Goal: Find specific page/section: Find specific page/section

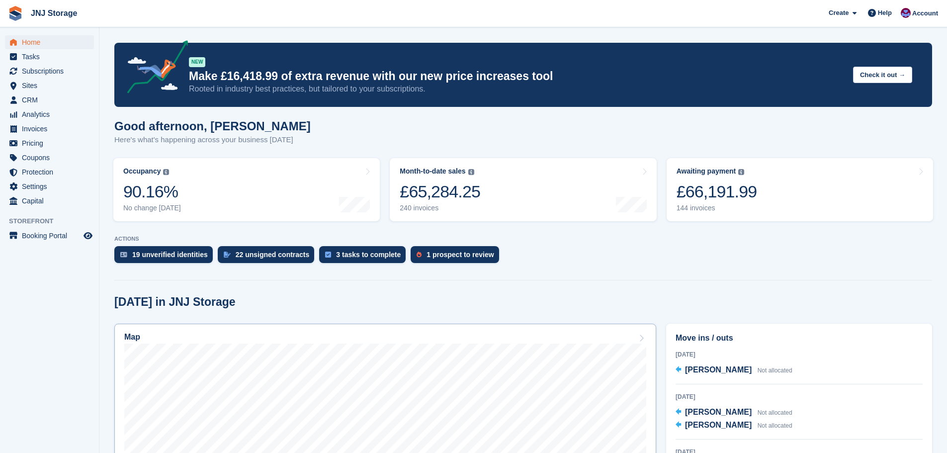
click at [340, 342] on div "Map" at bounding box center [385, 338] width 522 height 11
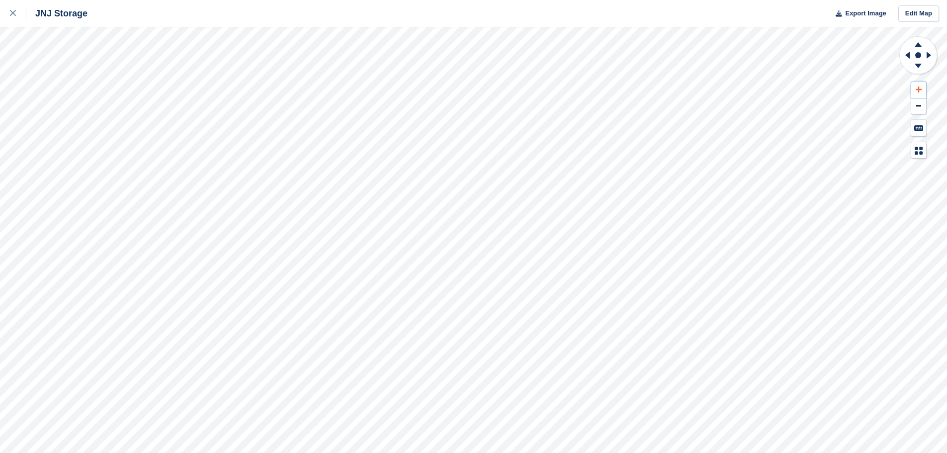
click at [918, 86] on icon at bounding box center [919, 89] width 6 height 7
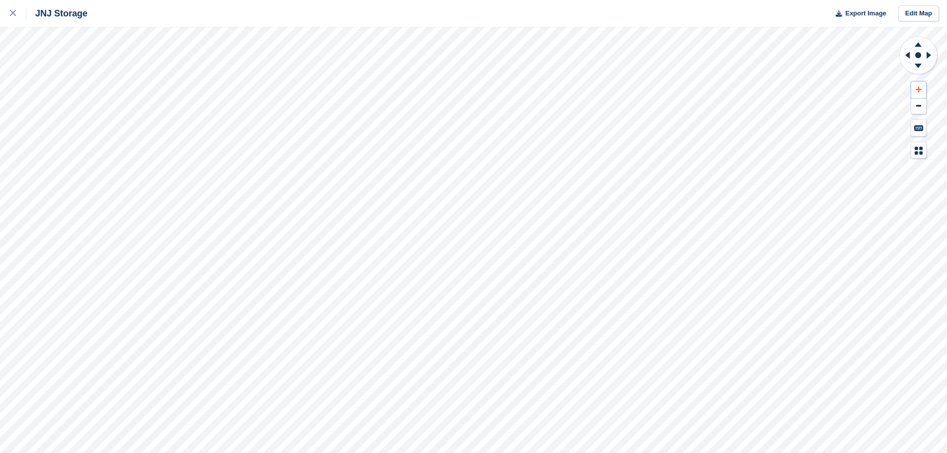
click at [918, 86] on icon at bounding box center [919, 89] width 6 height 7
click at [109, 78] on div "JNJ Storage Export Image Edit Map" at bounding box center [473, 226] width 947 height 453
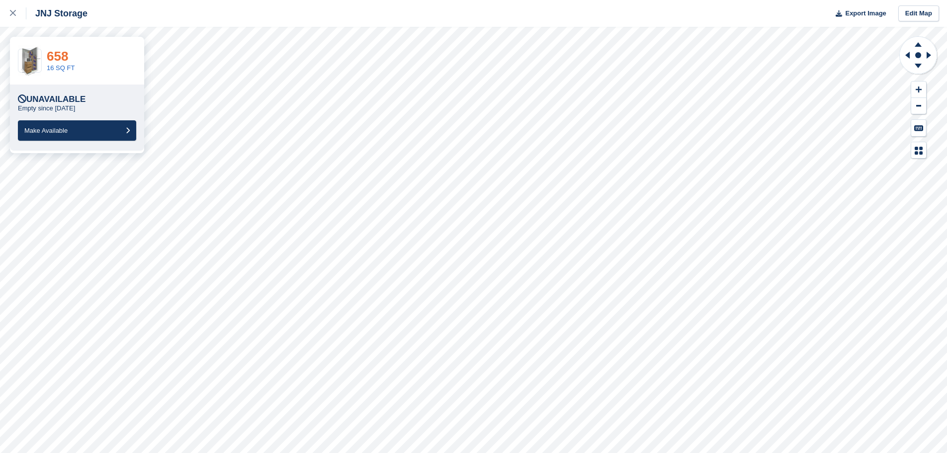
click at [58, 58] on link "658" at bounding box center [57, 56] width 21 height 15
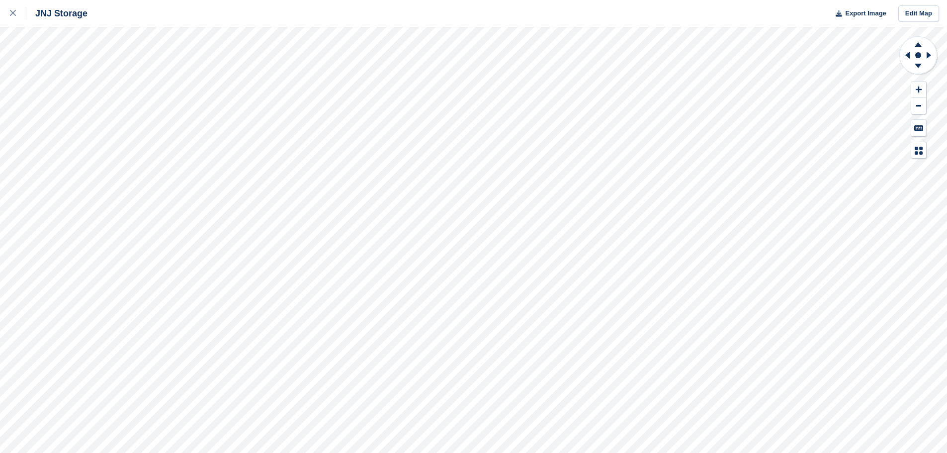
click at [134, 79] on div "JNJ Storage Export Image Edit Map" at bounding box center [473, 226] width 947 height 453
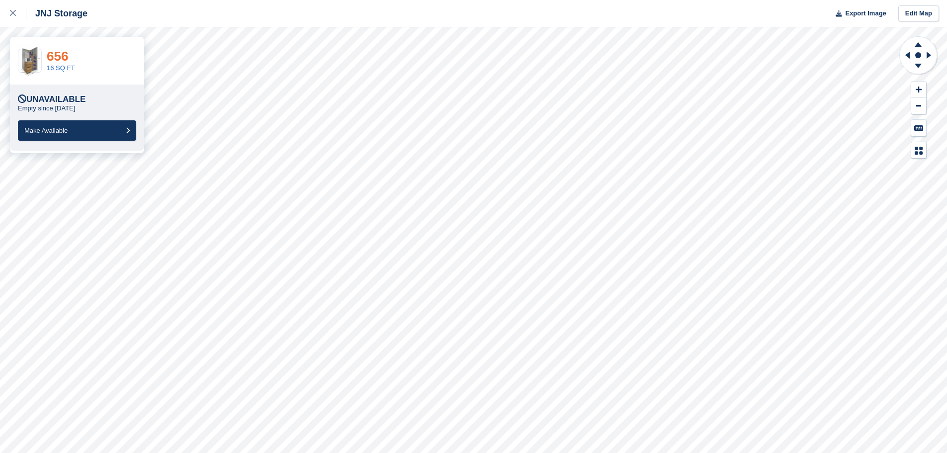
click at [55, 57] on link "656" at bounding box center [57, 56] width 21 height 15
click at [57, 58] on link "458" at bounding box center [57, 56] width 21 height 15
